Goal: Task Accomplishment & Management: Use online tool/utility

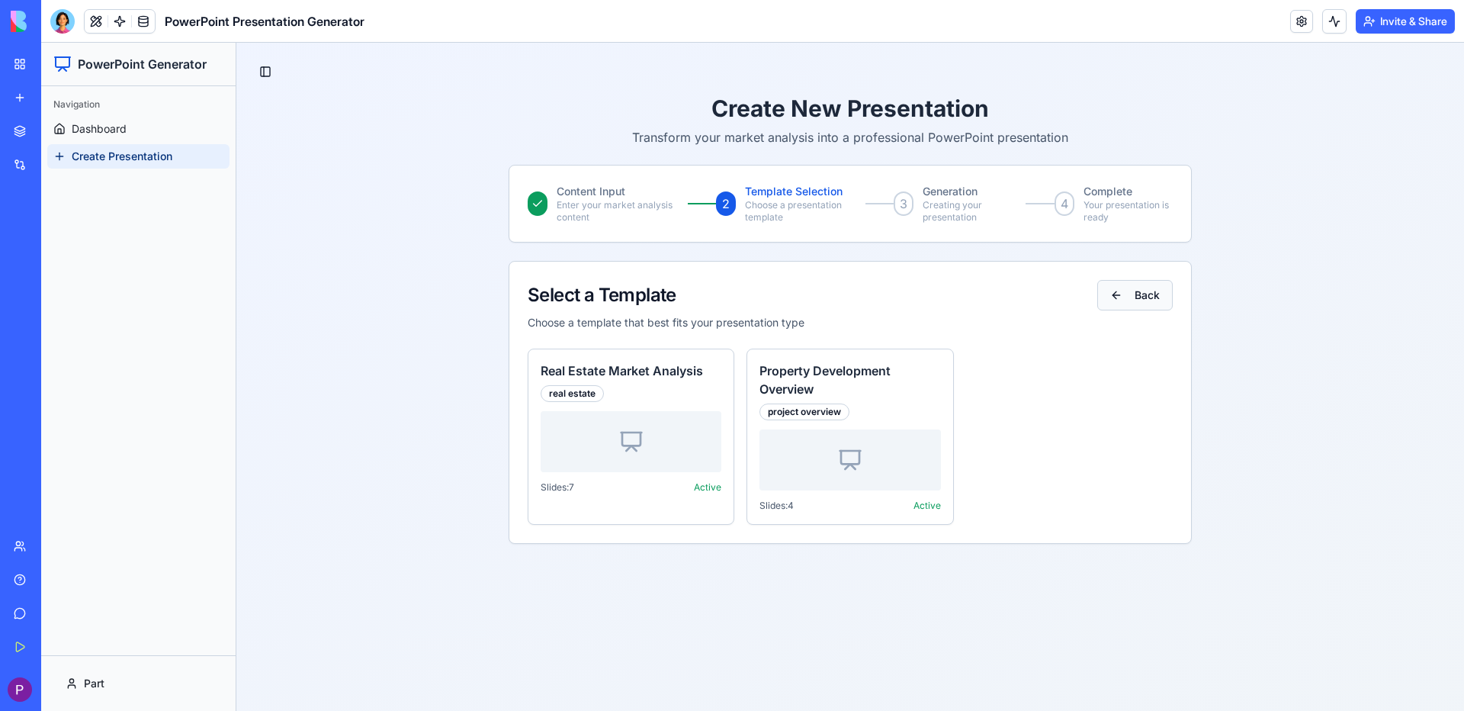
click at [1132, 303] on button "Back" at bounding box center [1134, 295] width 75 height 31
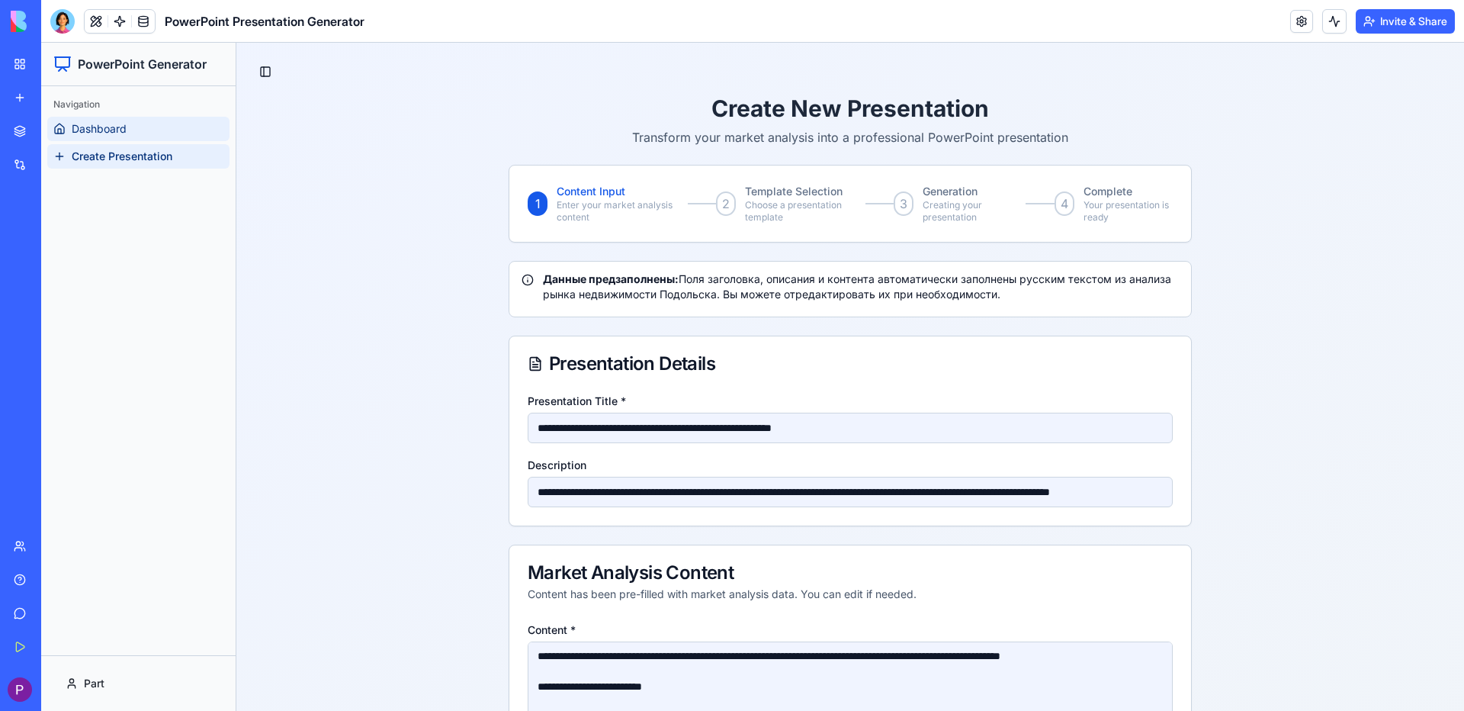
click at [138, 125] on link "Dashboard" at bounding box center [138, 129] width 182 height 24
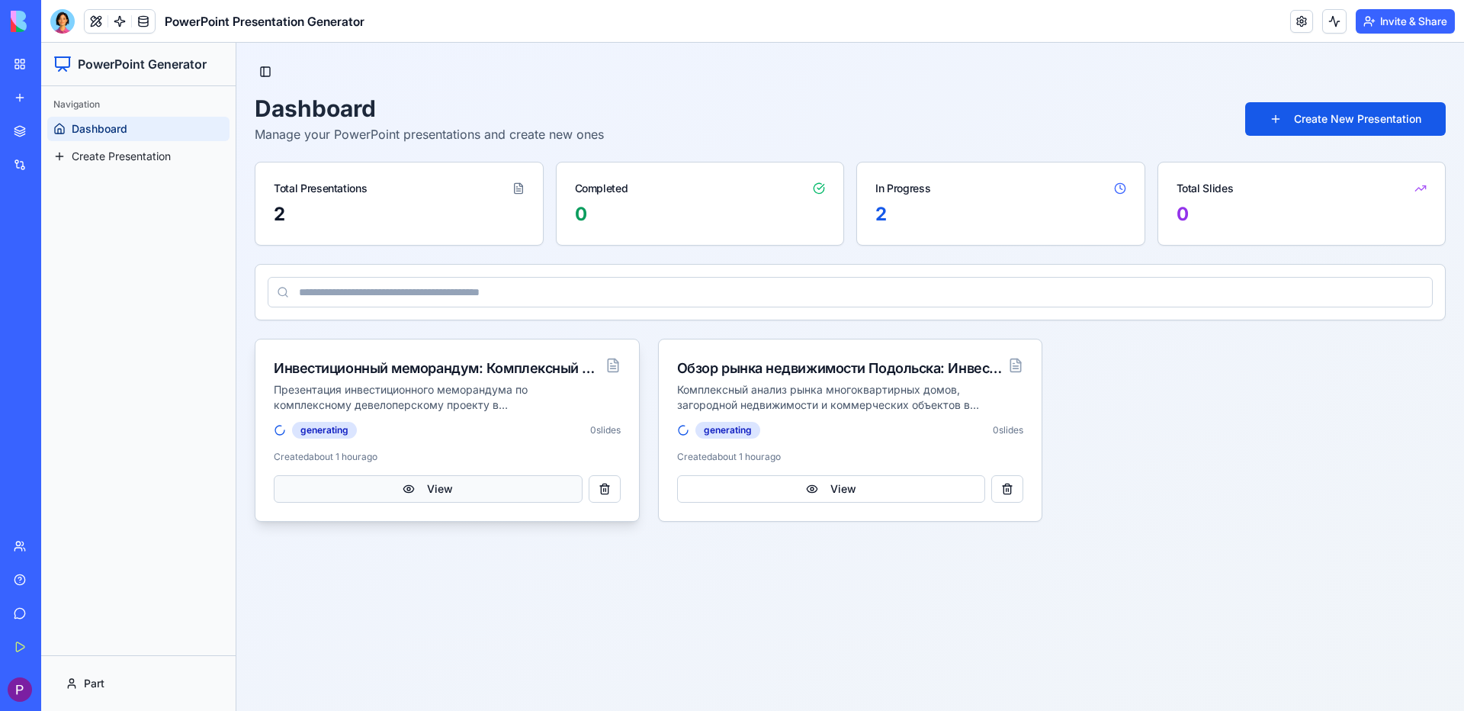
click at [431, 497] on button "View" at bounding box center [428, 488] width 309 height 27
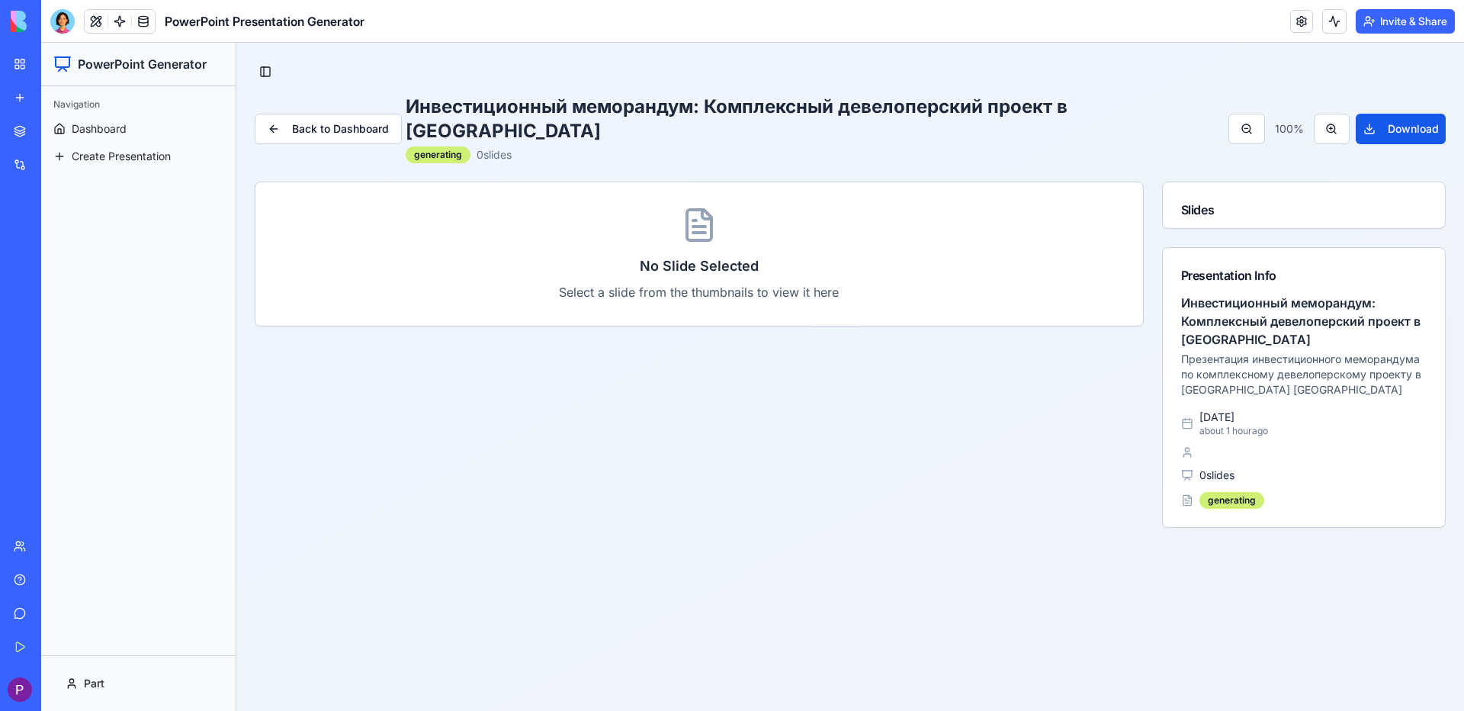
click at [1031, 255] on h3 "No Slide Selected" at bounding box center [699, 265] width 839 height 21
click at [1244, 201] on div "Slides" at bounding box center [1304, 210] width 246 height 18
click at [1261, 307] on h3 "Инвестиционный меморандум: Комплексный девелоперский проект в [GEOGRAPHIC_DATA]" at bounding box center [1304, 321] width 246 height 55
click at [312, 114] on button "Back to Dashboard" at bounding box center [328, 129] width 147 height 31
